Goal: Transaction & Acquisition: Purchase product/service

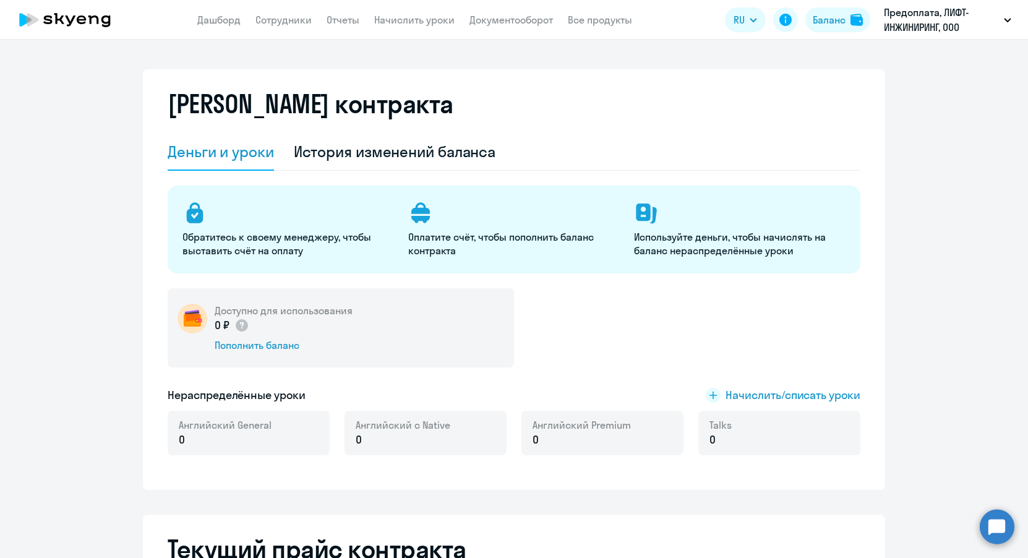
select select "english_adult_not_native_speaker"
click at [248, 344] on div "Пополнить баланс" at bounding box center [284, 345] width 138 height 14
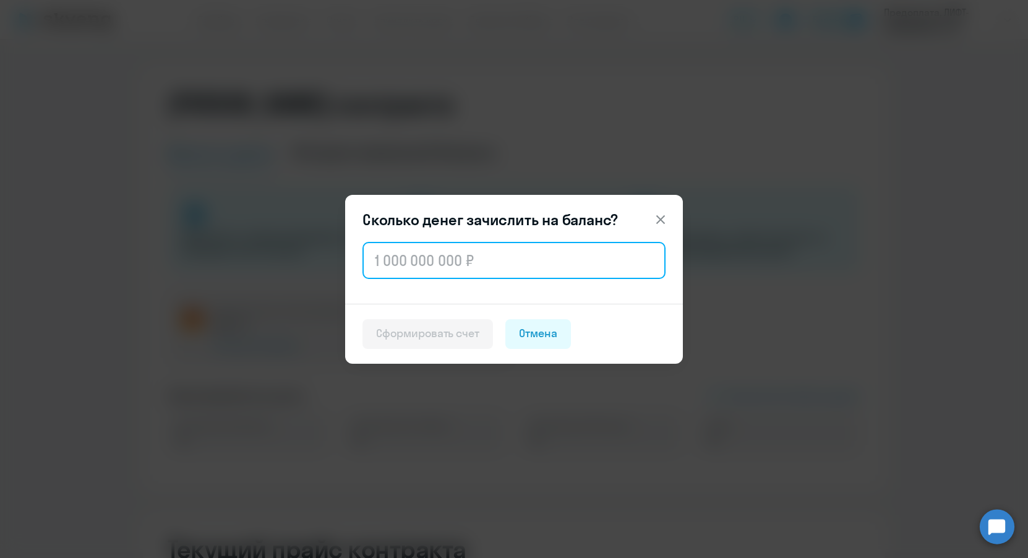
click at [406, 260] on input "text" at bounding box center [513, 260] width 303 height 37
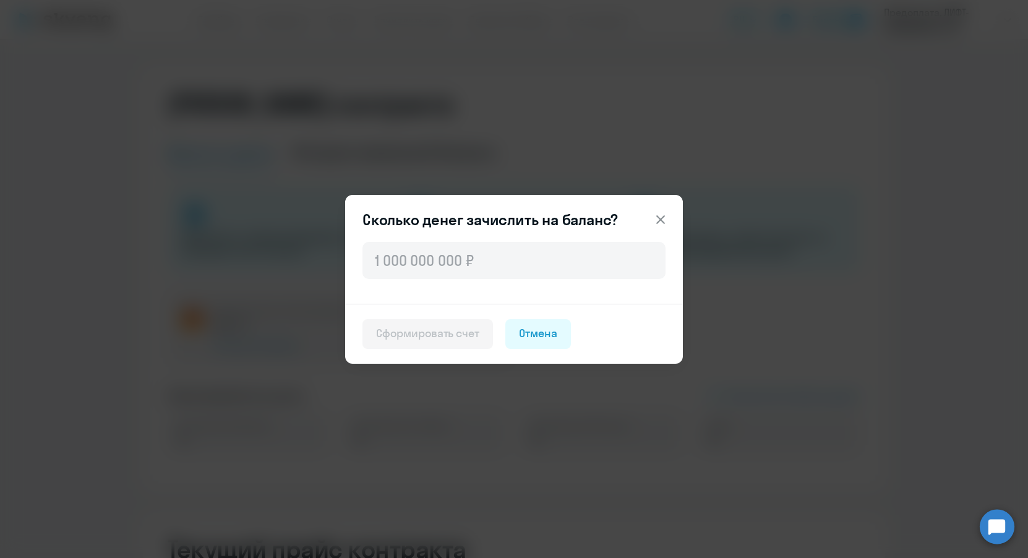
click at [660, 215] on icon at bounding box center [660, 219] width 15 height 15
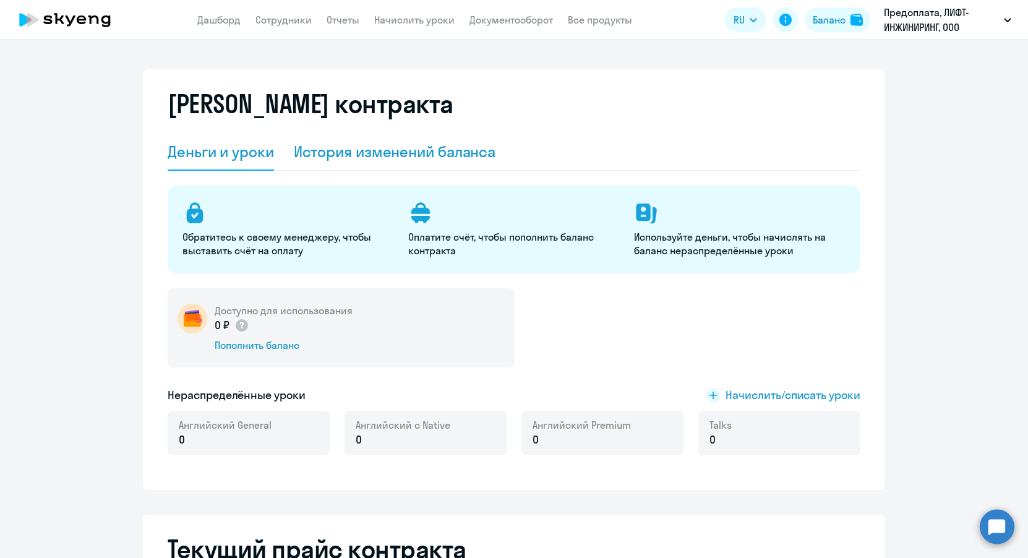
scroll to position [14, 0]
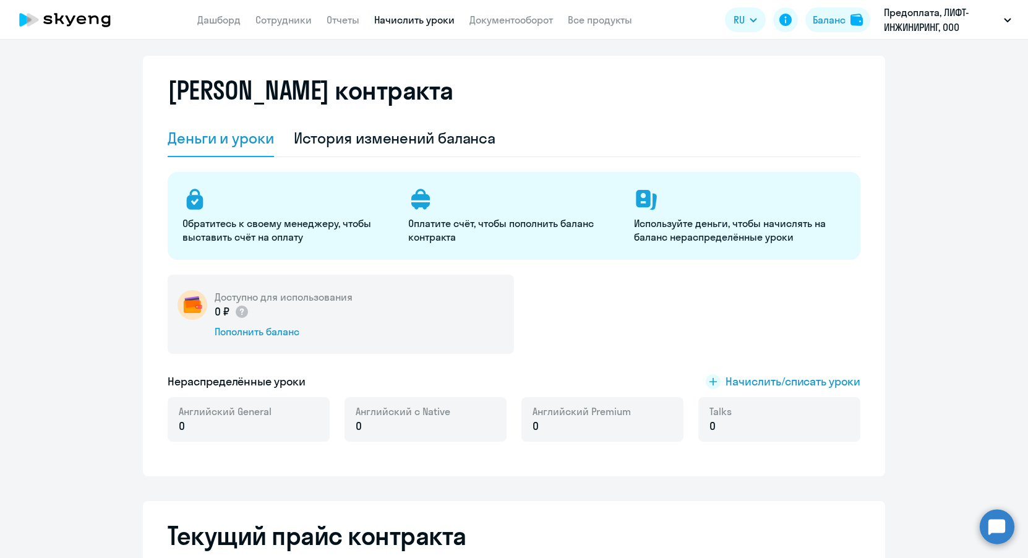
click at [440, 20] on link "Начислить уроки" at bounding box center [414, 20] width 80 height 12
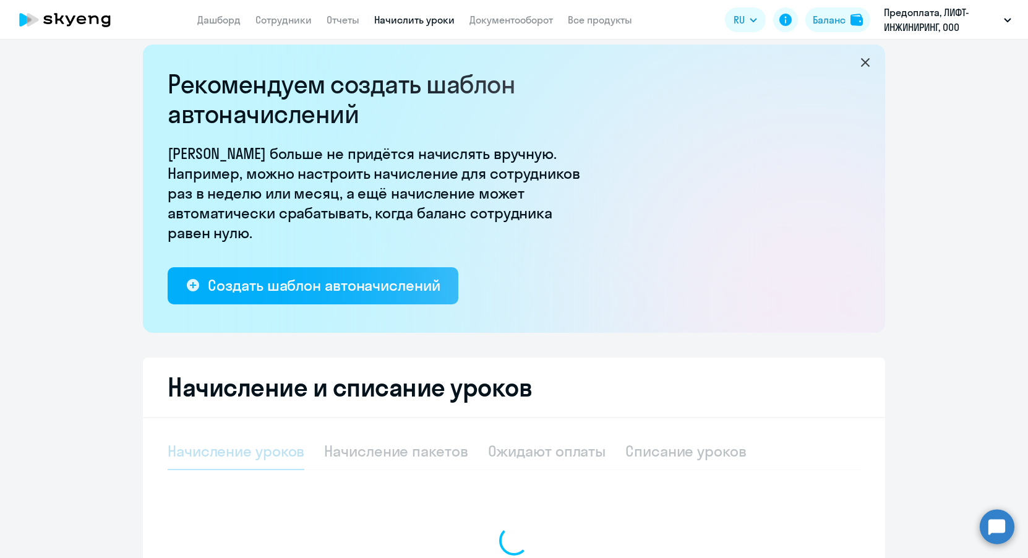
select select "10"
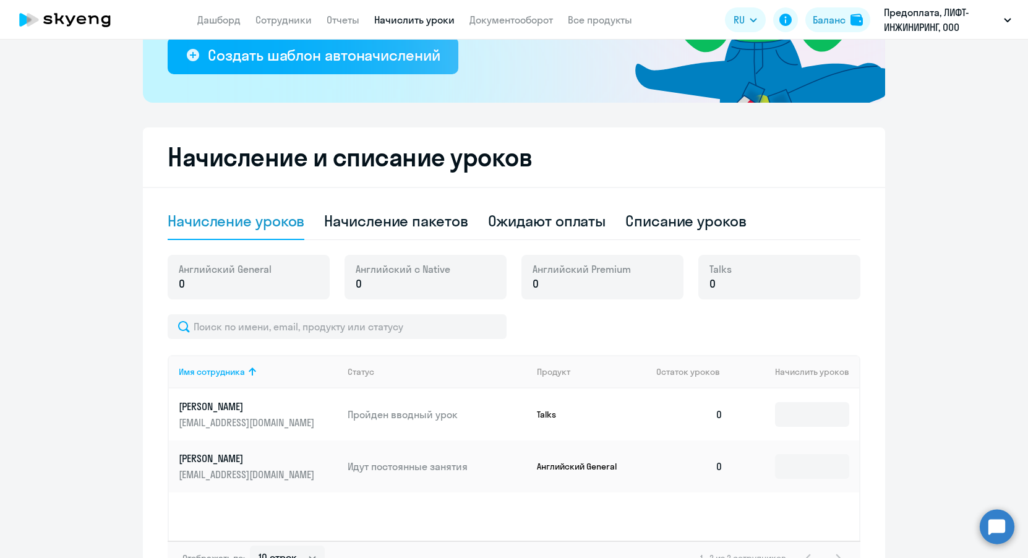
scroll to position [245, 0]
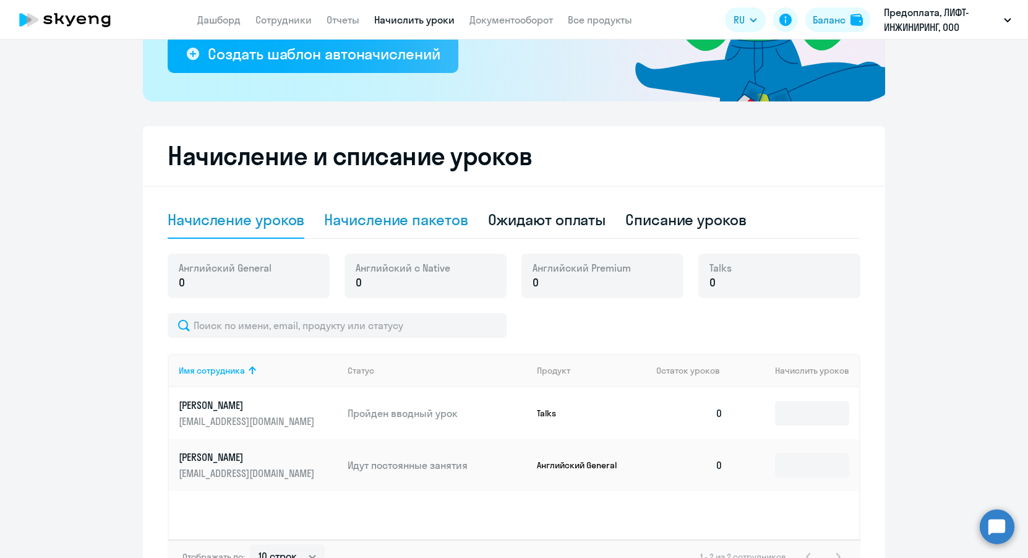
click at [442, 224] on div "Начисление пакетов" at bounding box center [395, 220] width 143 height 20
select select "10"
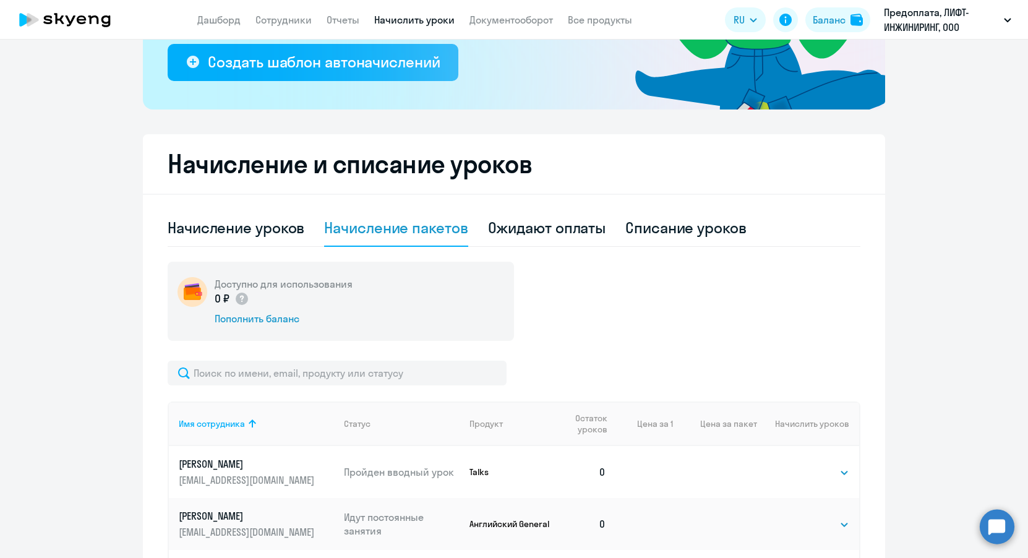
scroll to position [0, 0]
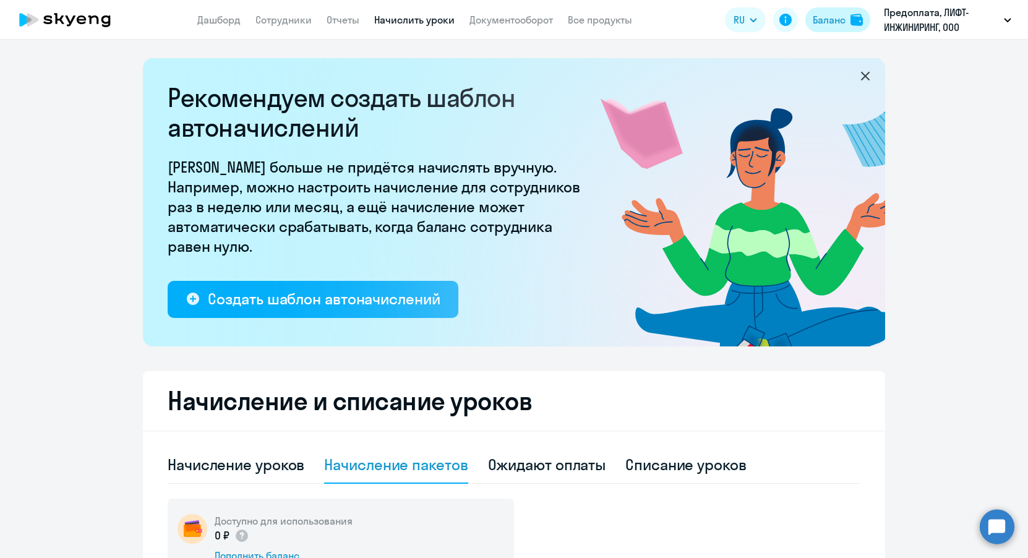
click at [811, 15] on div "Баланс" at bounding box center [827, 19] width 34 height 15
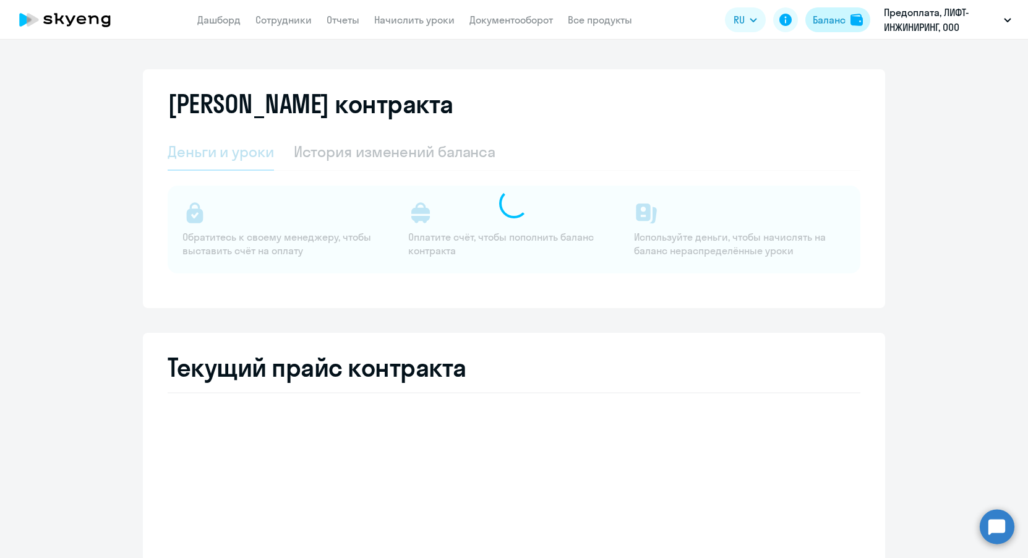
select select "english_adult_not_native_speaker"
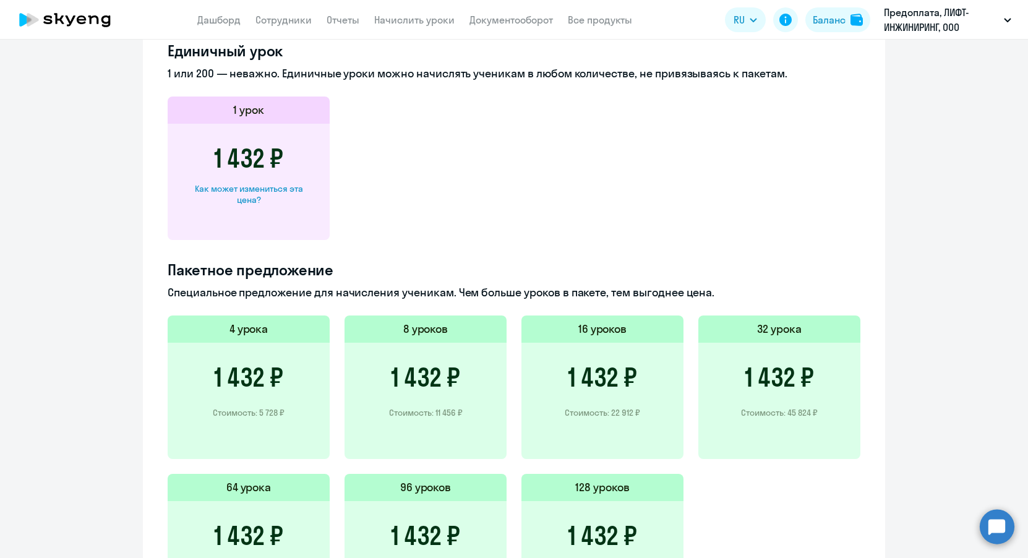
scroll to position [701, 0]
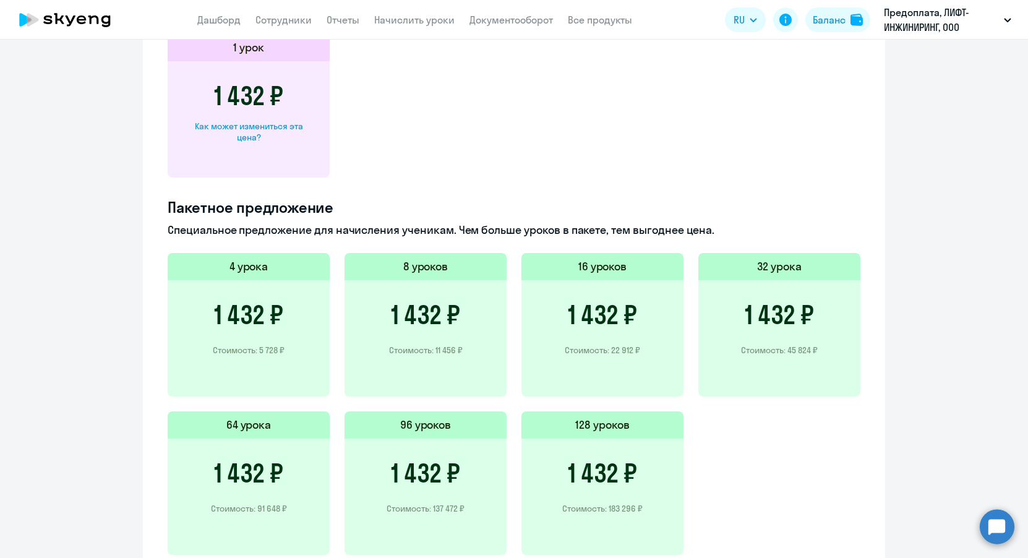
click at [587, 263] on h5 "16 уроков" at bounding box center [602, 266] width 49 height 16
click at [590, 330] on h3 "1 432 ₽" at bounding box center [602, 315] width 69 height 30
drag, startPoint x: 611, startPoint y: 351, endPoint x: 633, endPoint y: 352, distance: 21.7
click at [633, 352] on p "Стоимость: 22 912 ₽" at bounding box center [602, 349] width 75 height 11
copy p "22 912"
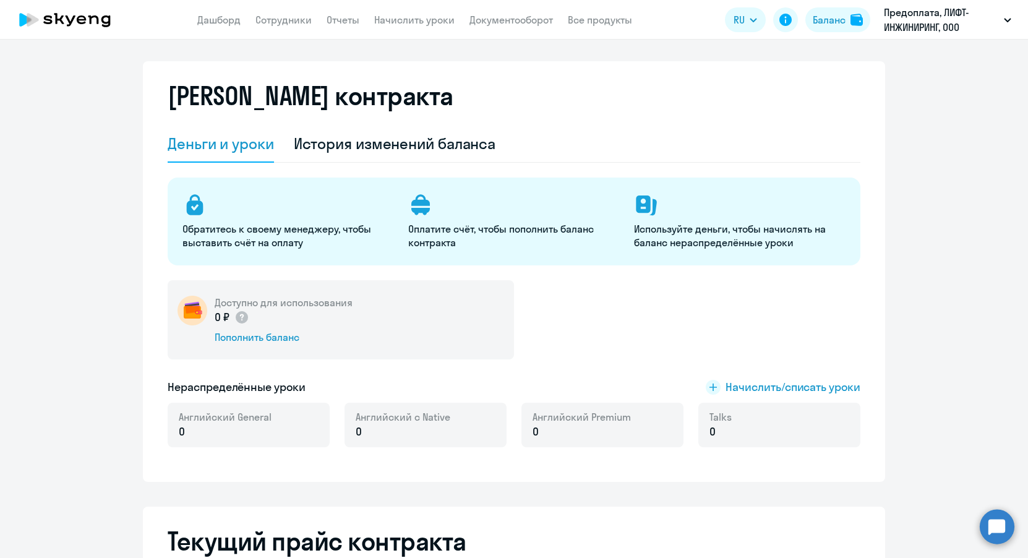
scroll to position [0, 0]
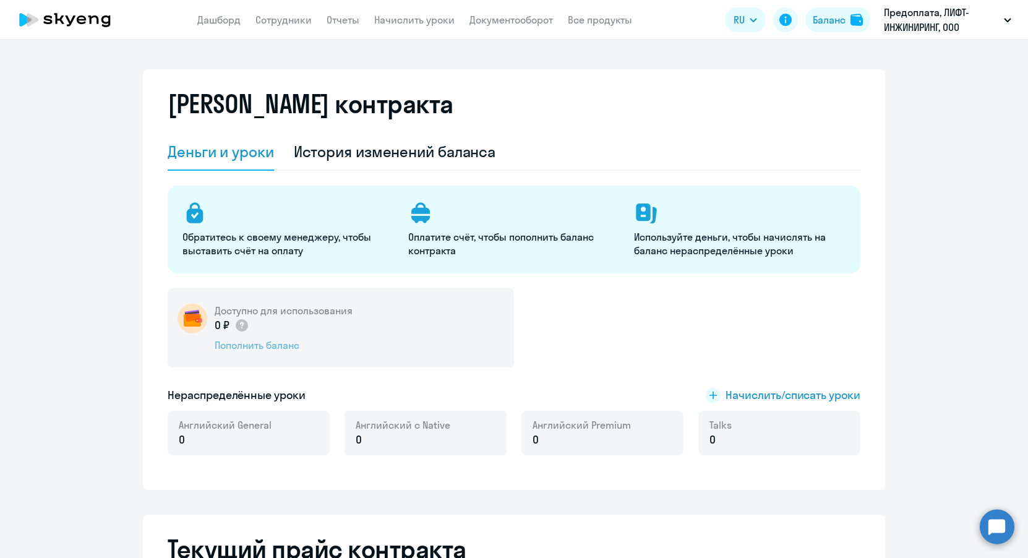
click at [253, 344] on div "Пополнить баланс" at bounding box center [284, 345] width 138 height 14
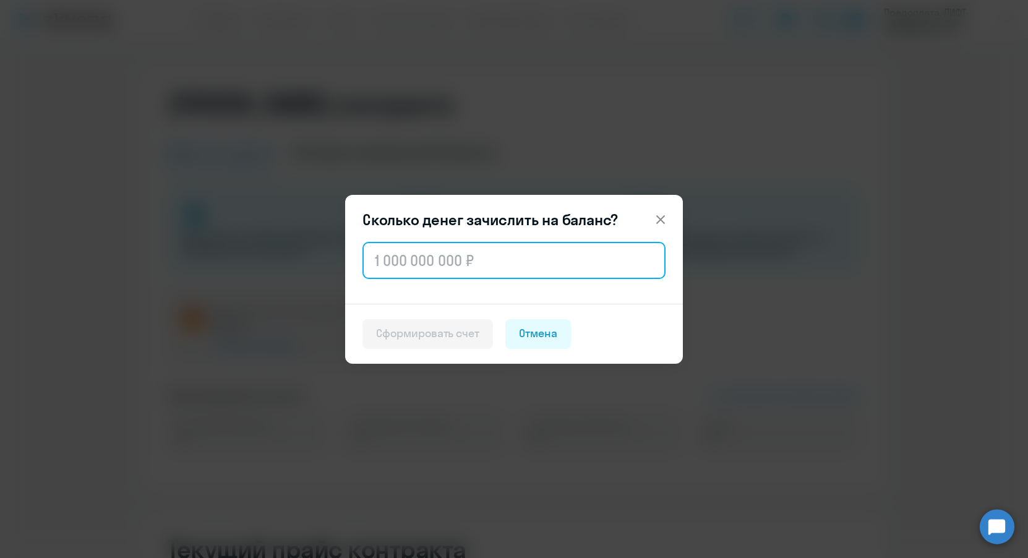
click at [385, 268] on input "text" at bounding box center [513, 260] width 303 height 37
paste input "22 912"
type input "22 912"
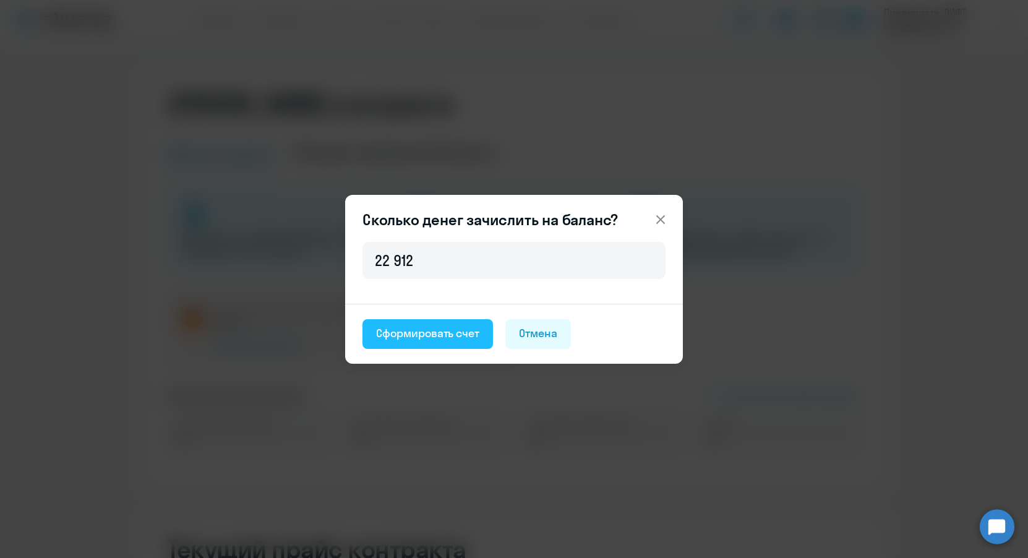
click at [419, 344] on button "Сформировать счет" at bounding box center [427, 334] width 130 height 30
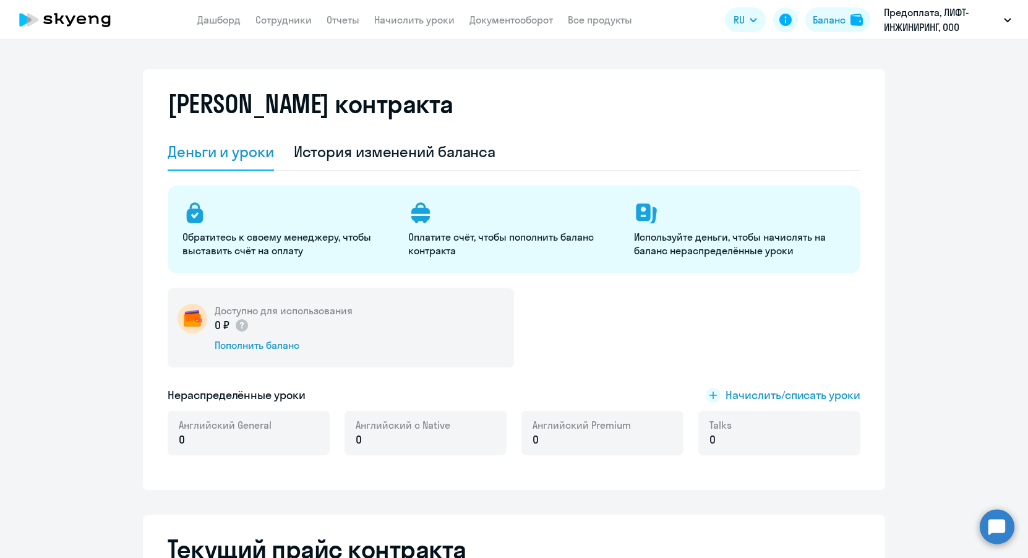
click at [486, 30] on app-header "Дашборд Сотрудники Отчеты Начислить уроки Документооборот Все продукты Дашборд …" at bounding box center [514, 20] width 1028 height 40
click at [486, 22] on link "Документооборот" at bounding box center [510, 20] width 83 height 12
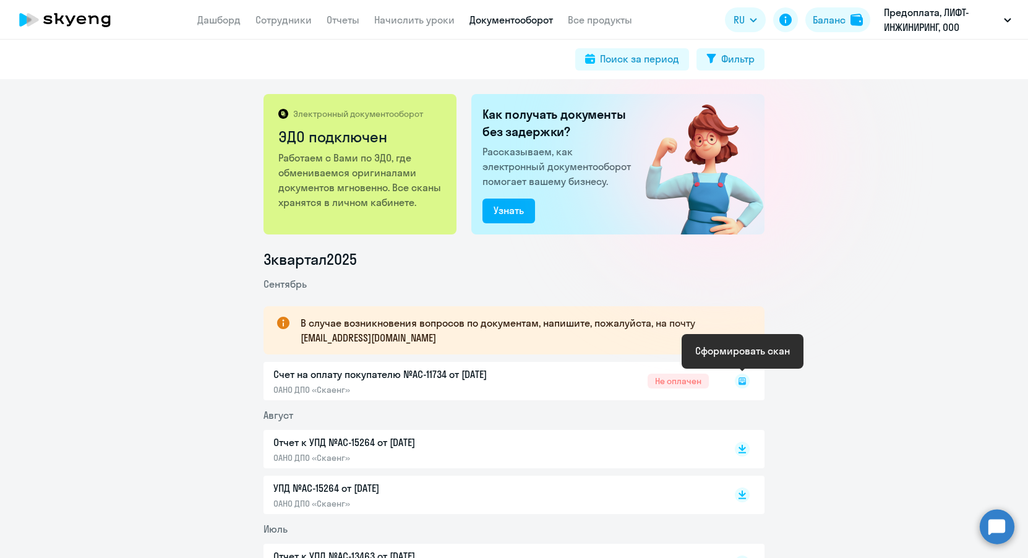
click at [746, 385] on rect at bounding box center [742, 380] width 15 height 15
click at [743, 383] on icon at bounding box center [741, 380] width 7 height 7
click at [747, 382] on rect at bounding box center [742, 380] width 15 height 15
click at [383, 365] on div "Счет на оплату покупателю №AC-11734 от 26.09.2025 ОАНО ДПО «Скаенг» Не оплачен" at bounding box center [513, 381] width 501 height 38
click at [319, 390] on div "Счет на оплату покупателю №AC-11734 от 26.09.2025 ОАНО ДПО «Скаенг» Не оплачен" at bounding box center [513, 381] width 501 height 38
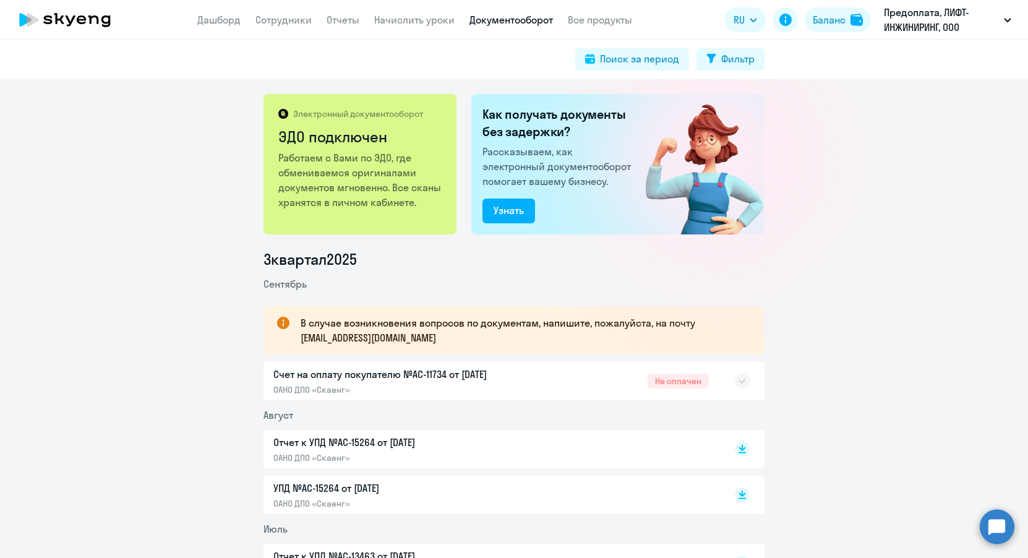
click at [325, 377] on div "Счет на оплату покупателю №AC-11734 от 26.09.2025 ОАНО ДПО «Скаенг» Не оплачен" at bounding box center [513, 381] width 501 height 38
click at [743, 379] on icon at bounding box center [741, 378] width 7 height 6
